Goal: Navigation & Orientation: Find specific page/section

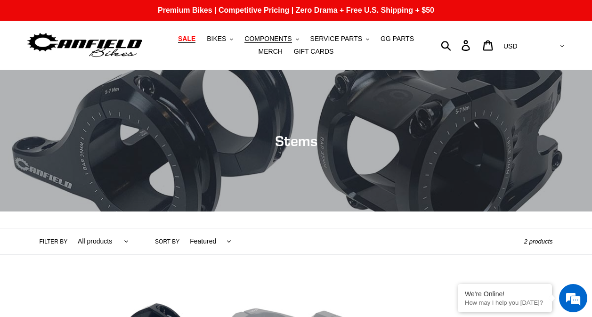
click at [185, 38] on span "SALE" at bounding box center [186, 39] width 17 height 8
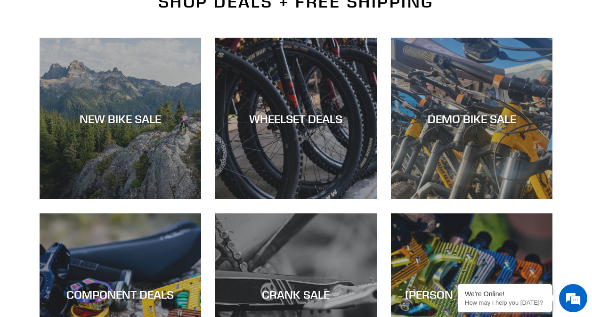
scroll to position [247, 0]
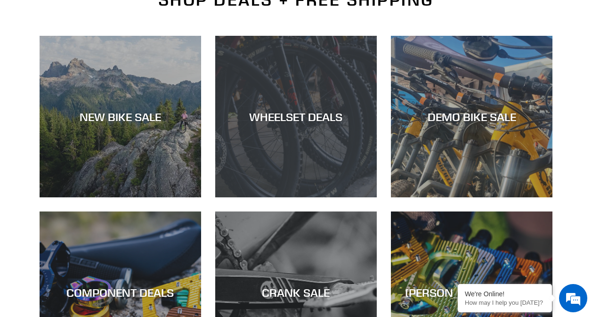
click at [264, 116] on div "WHEELSET DEALS" at bounding box center [295, 117] width 161 height 14
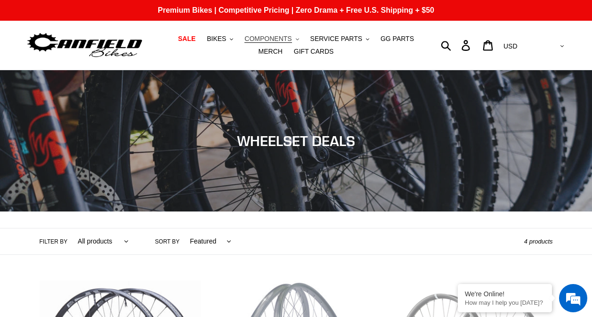
click at [262, 41] on span "COMPONENTS" at bounding box center [267, 39] width 47 height 8
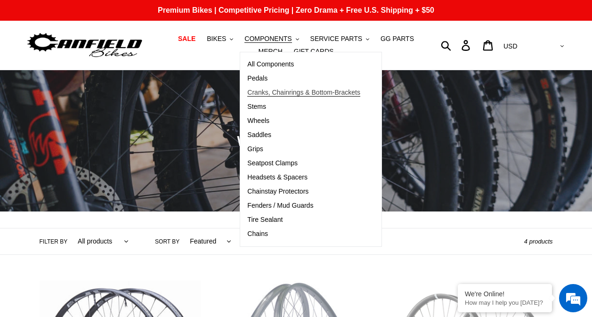
click at [261, 93] on span "Cranks, Chainrings & Bottom-Brackets" at bounding box center [303, 92] width 113 height 8
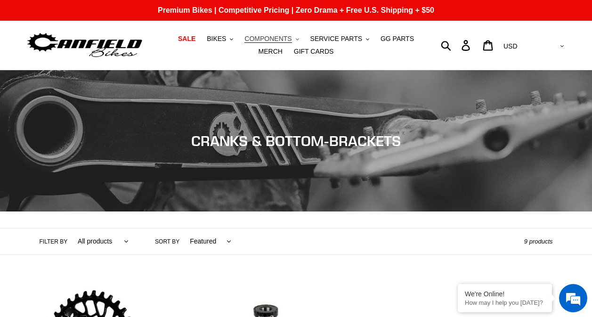
click at [258, 40] on span "COMPONENTS" at bounding box center [267, 39] width 47 height 8
click at [216, 38] on span "BIKES" at bounding box center [216, 39] width 19 height 8
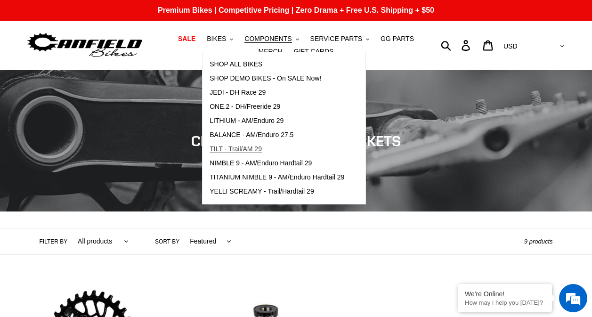
click at [231, 145] on span "TILT - Trail/AM 29" at bounding box center [235, 149] width 52 height 8
